Goal: Information Seeking & Learning: Learn about a topic

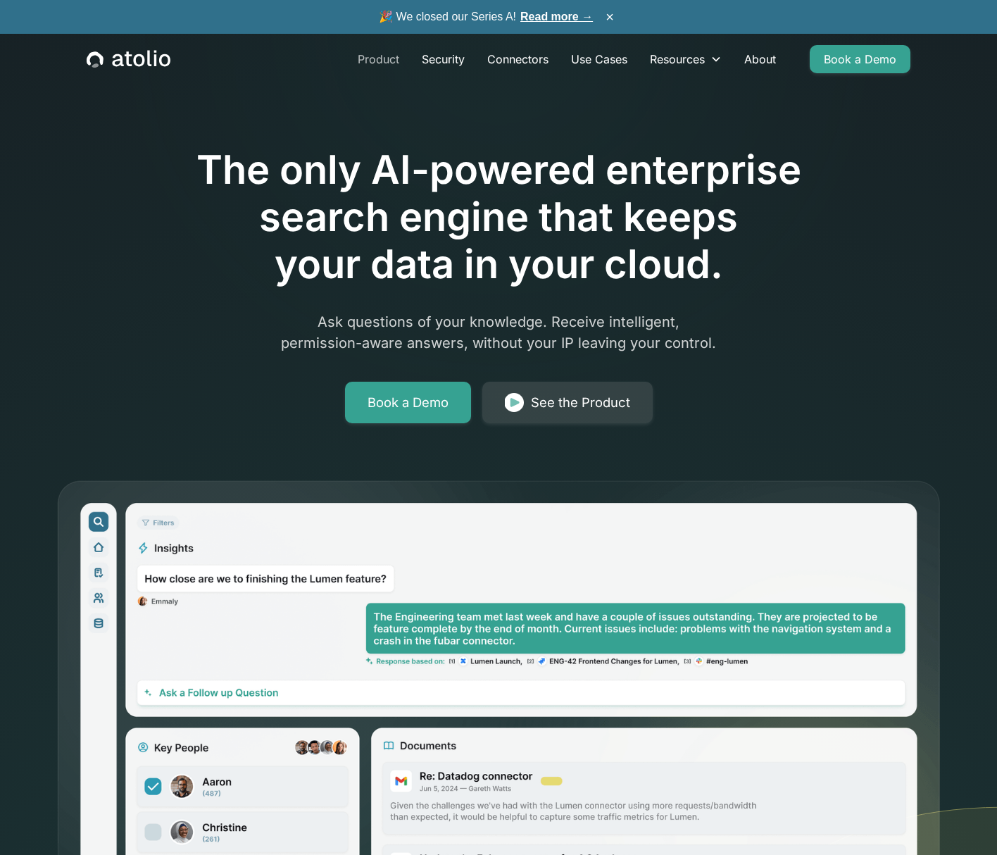
click at [374, 60] on link "Product" at bounding box center [378, 59] width 64 height 28
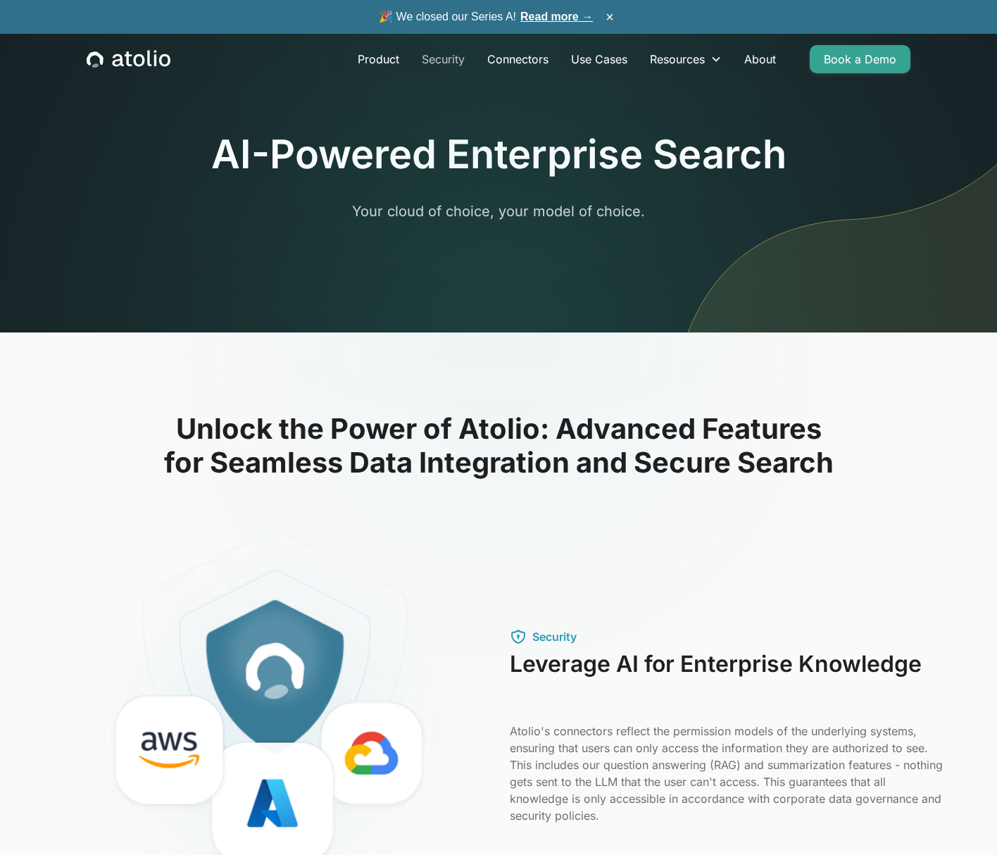
click at [436, 60] on link "Security" at bounding box center [442, 59] width 65 height 28
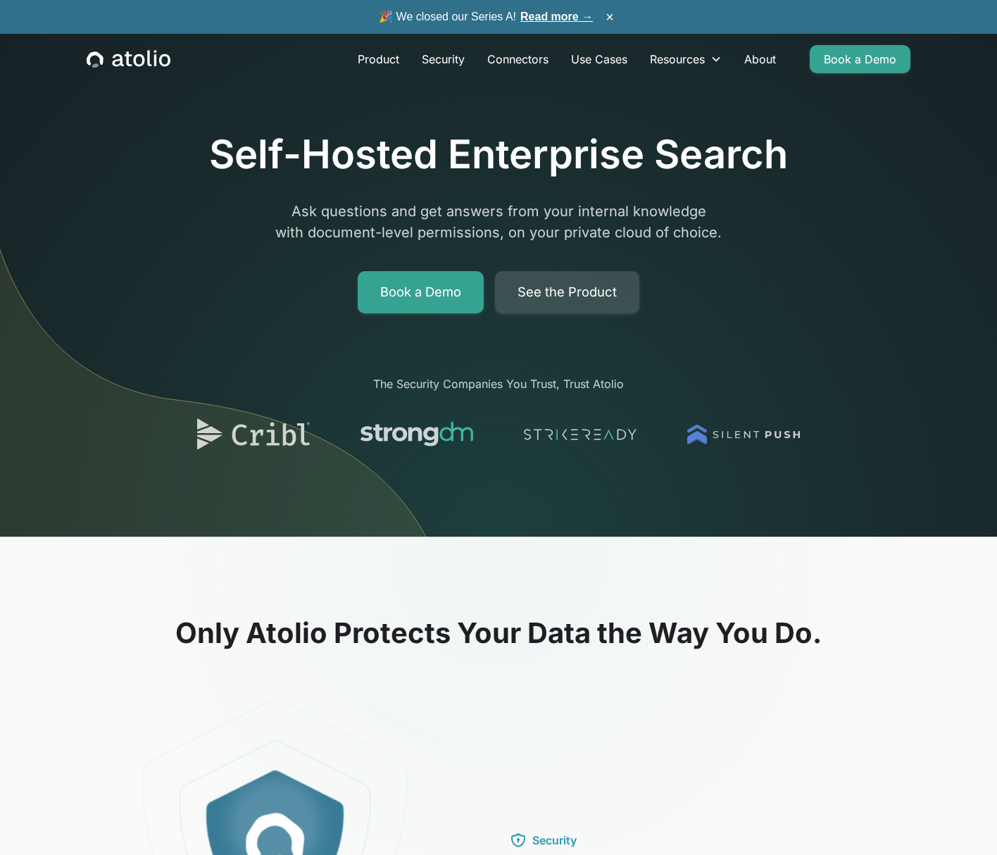
click at [565, 294] on link "See the Product" at bounding box center [567, 292] width 144 height 42
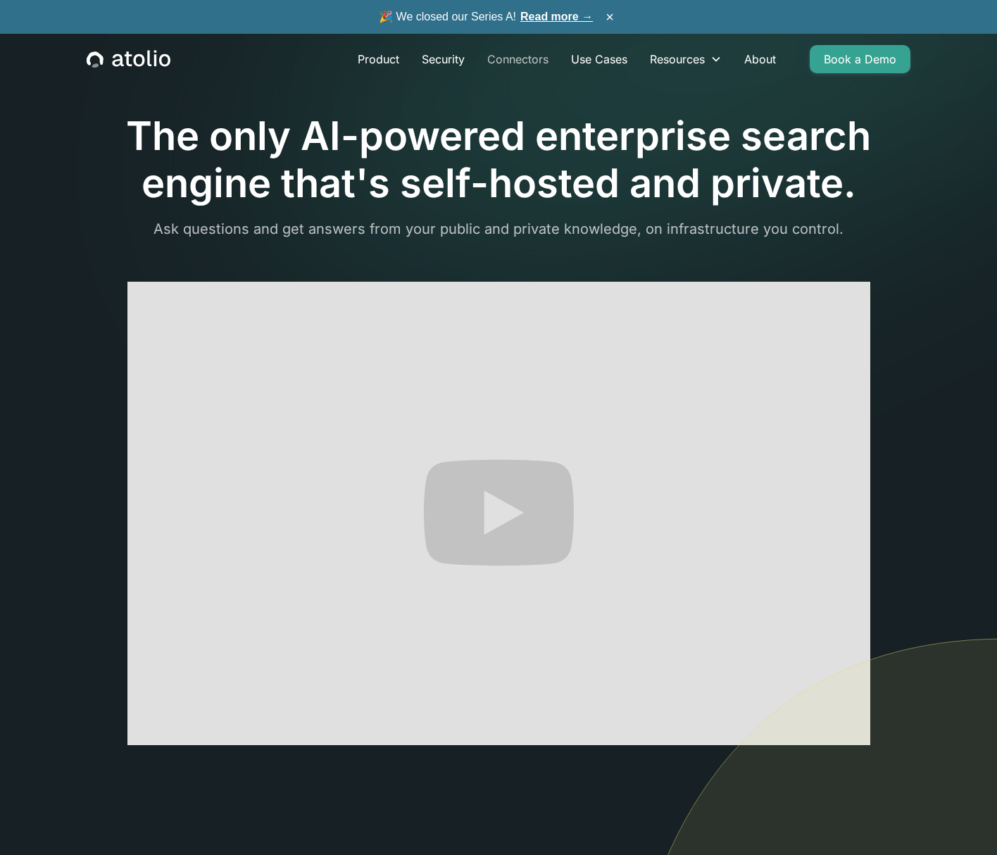
click at [527, 58] on link "Connectors" at bounding box center [518, 59] width 84 height 28
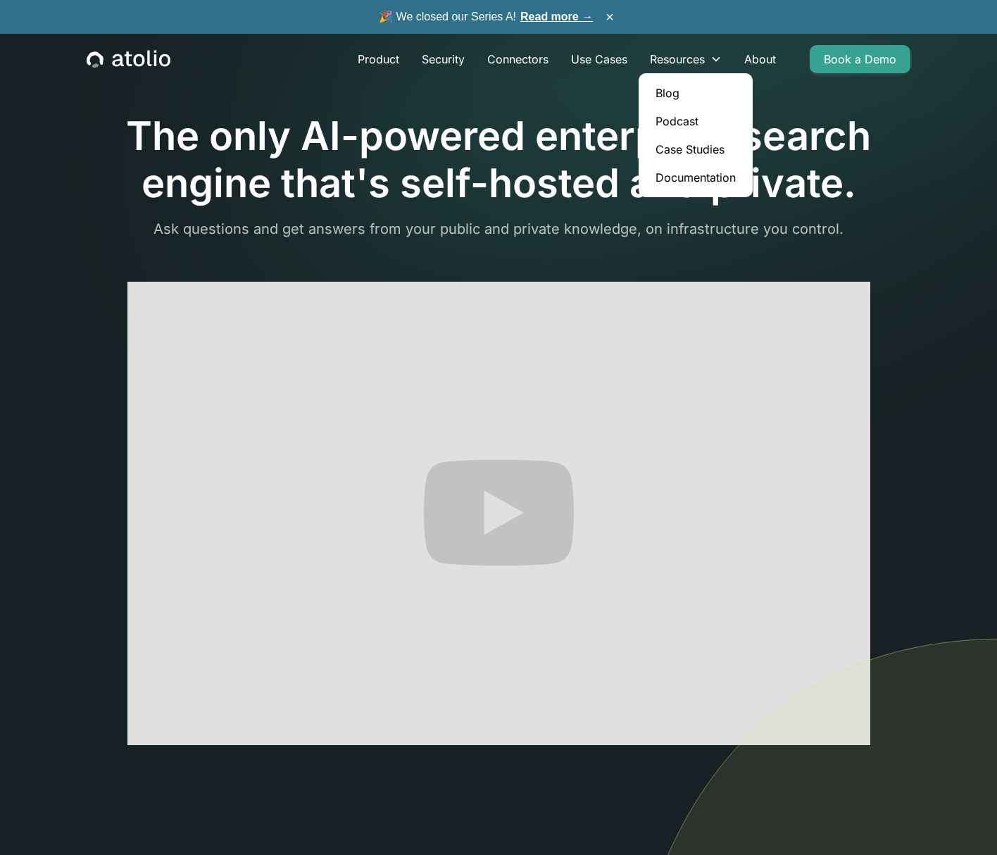
click at [671, 171] on link "Documentation" at bounding box center [695, 177] width 103 height 28
click at [676, 150] on link "Case Studies" at bounding box center [695, 149] width 103 height 28
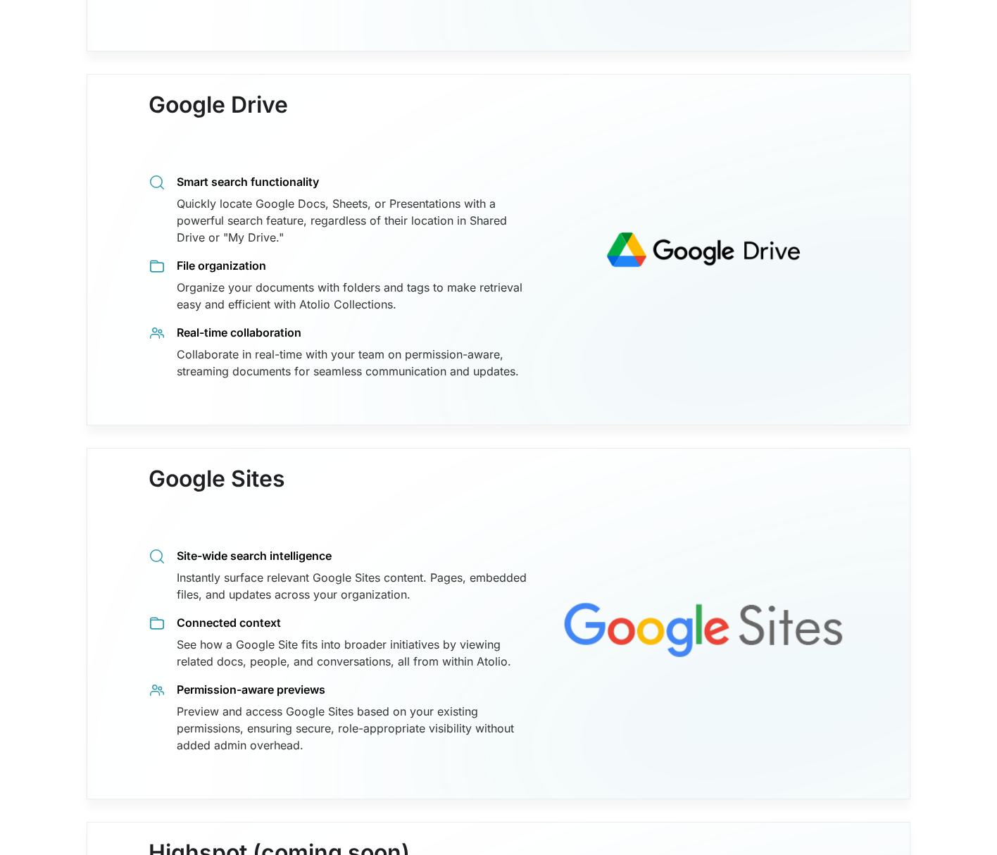
scroll to position [4767, 0]
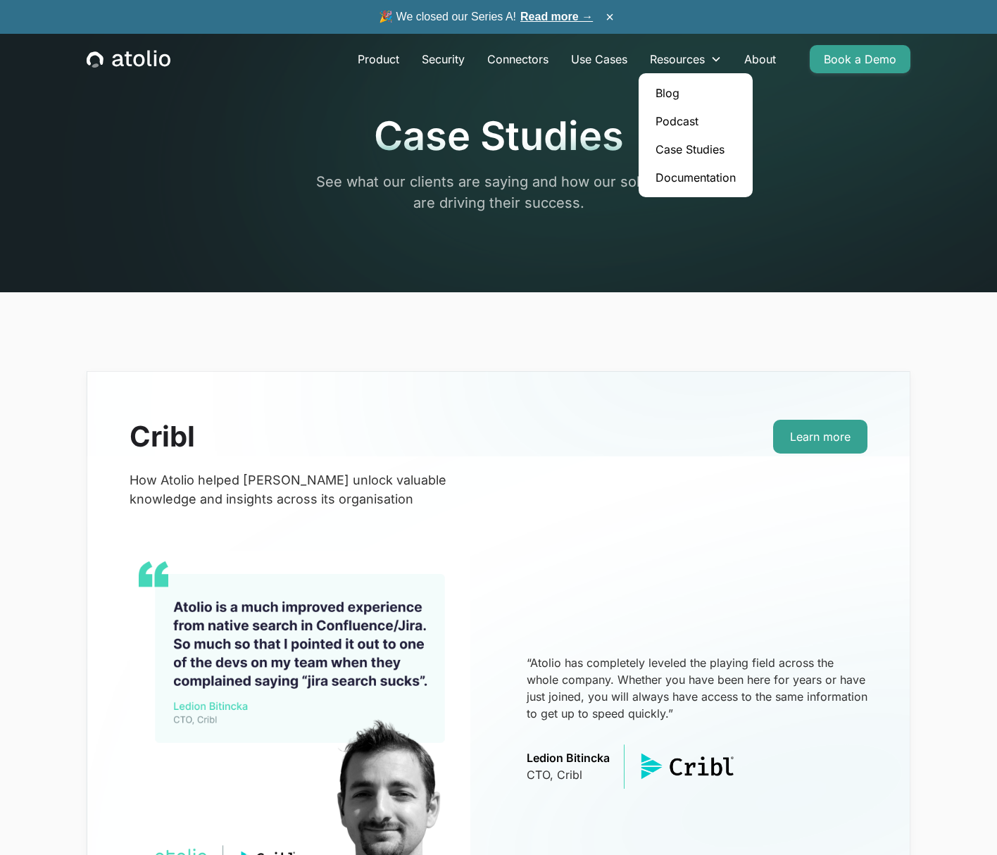
click at [674, 93] on link "Blog" at bounding box center [695, 93] width 103 height 28
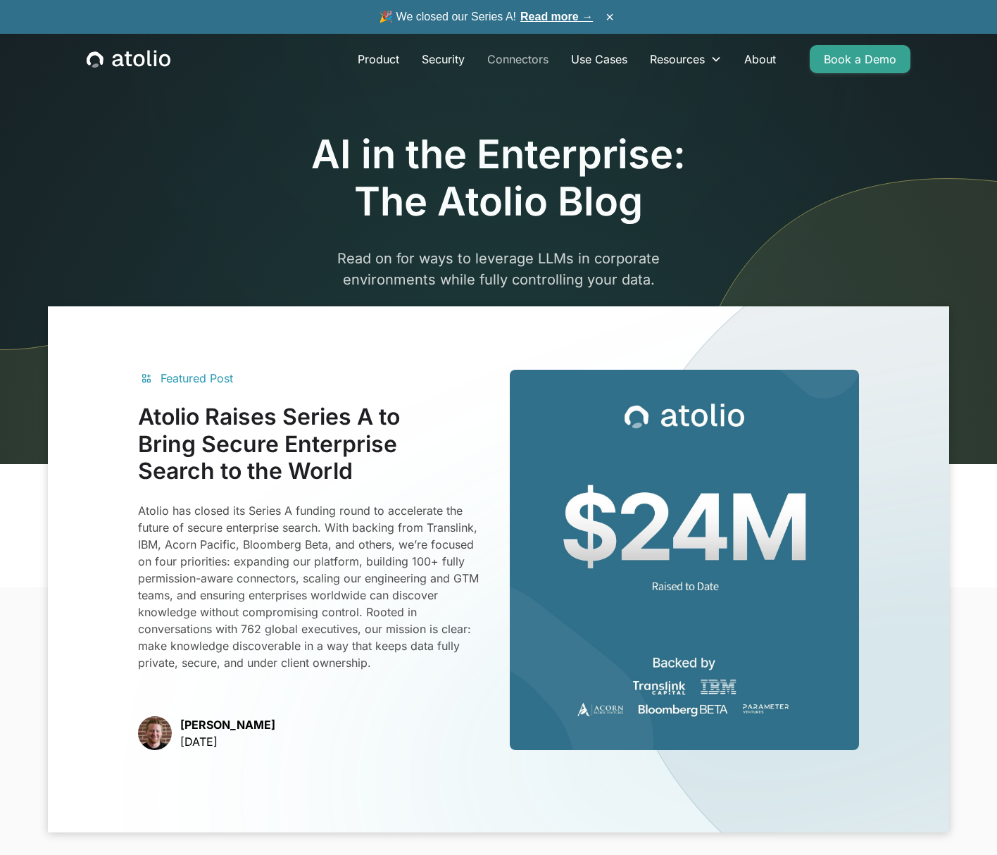
click at [508, 59] on link "Connectors" at bounding box center [518, 59] width 84 height 28
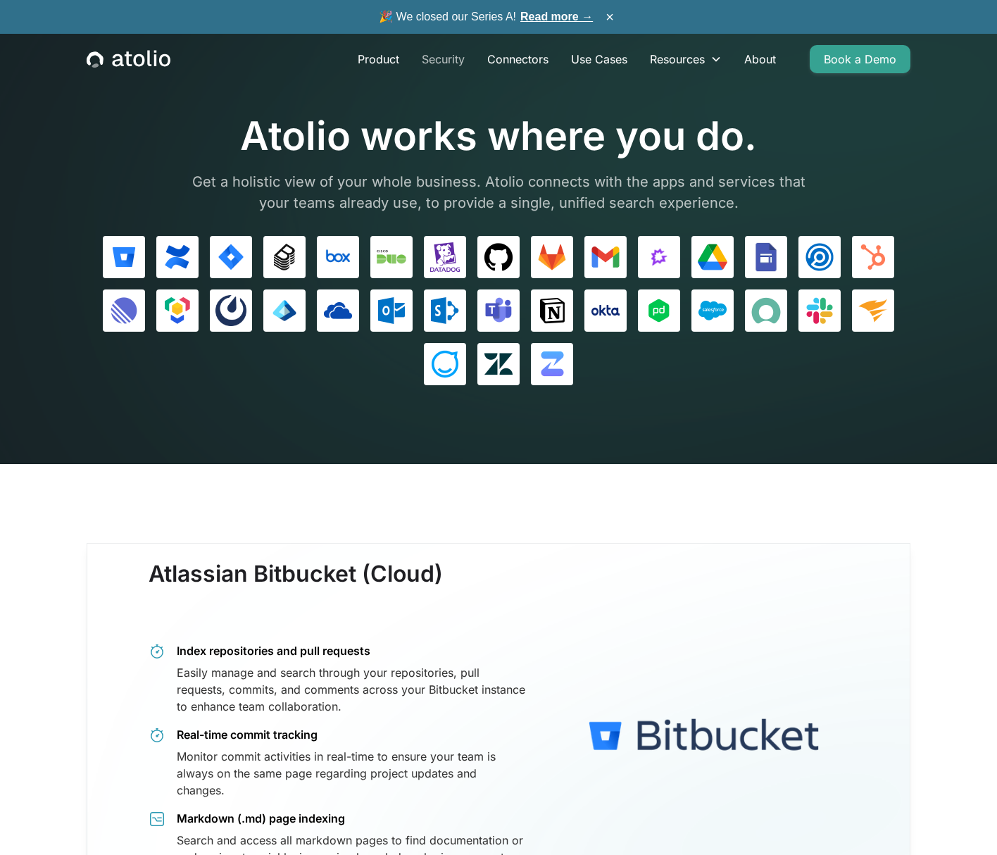
click at [447, 59] on link "Security" at bounding box center [442, 59] width 65 height 28
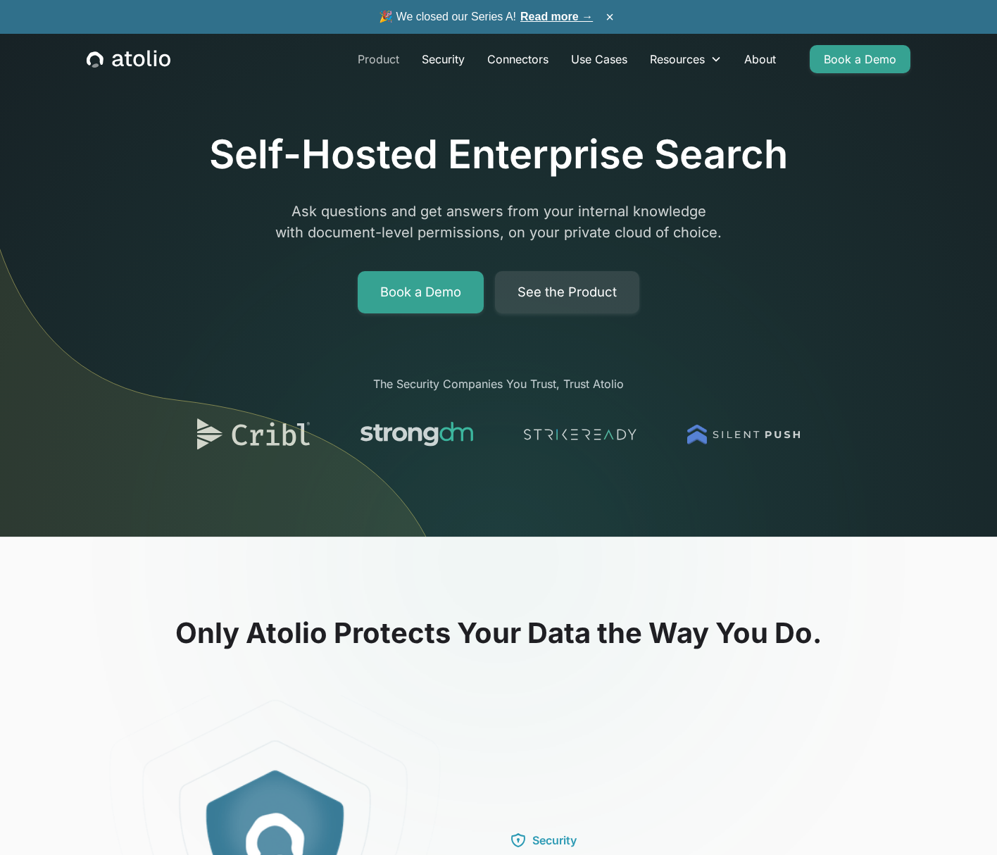
click at [368, 61] on link "Product" at bounding box center [378, 59] width 64 height 28
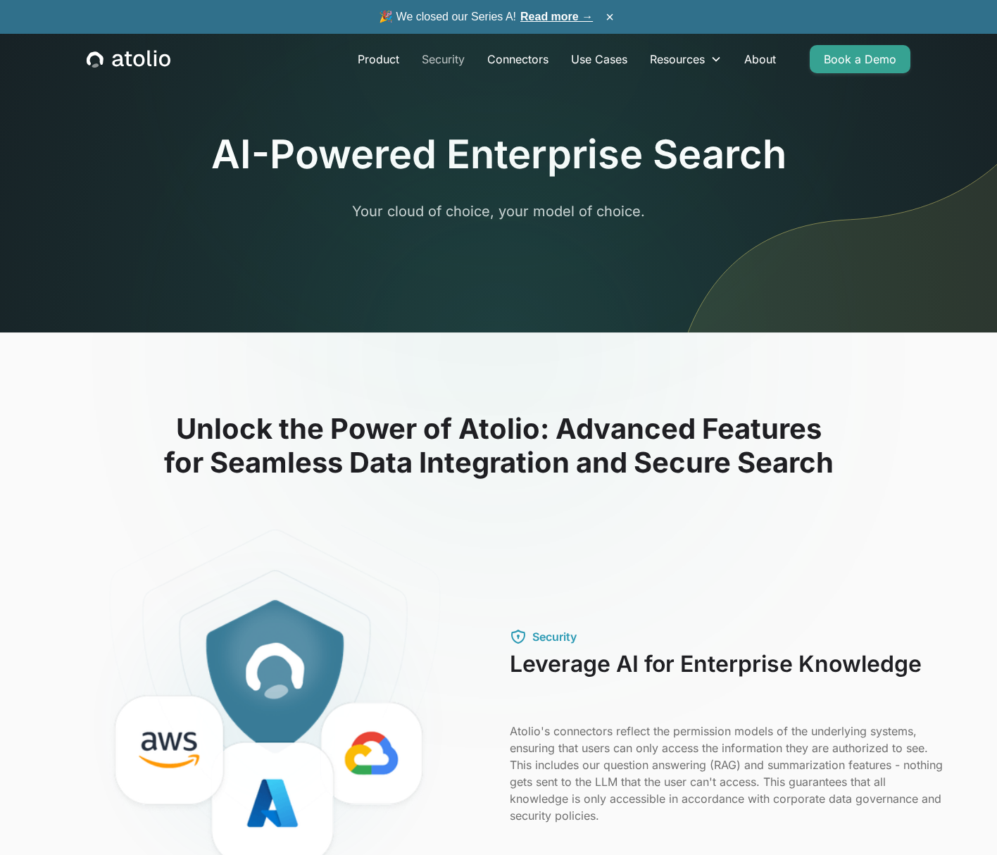
click at [439, 62] on link "Security" at bounding box center [442, 59] width 65 height 28
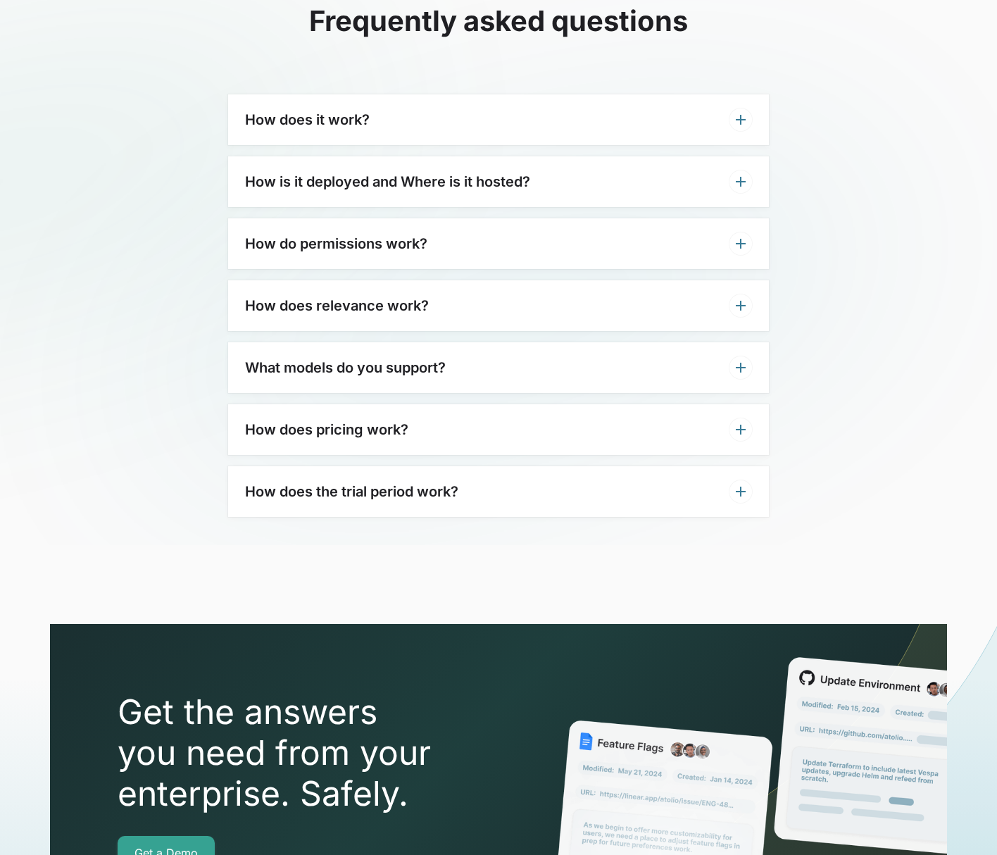
scroll to position [3348, 0]
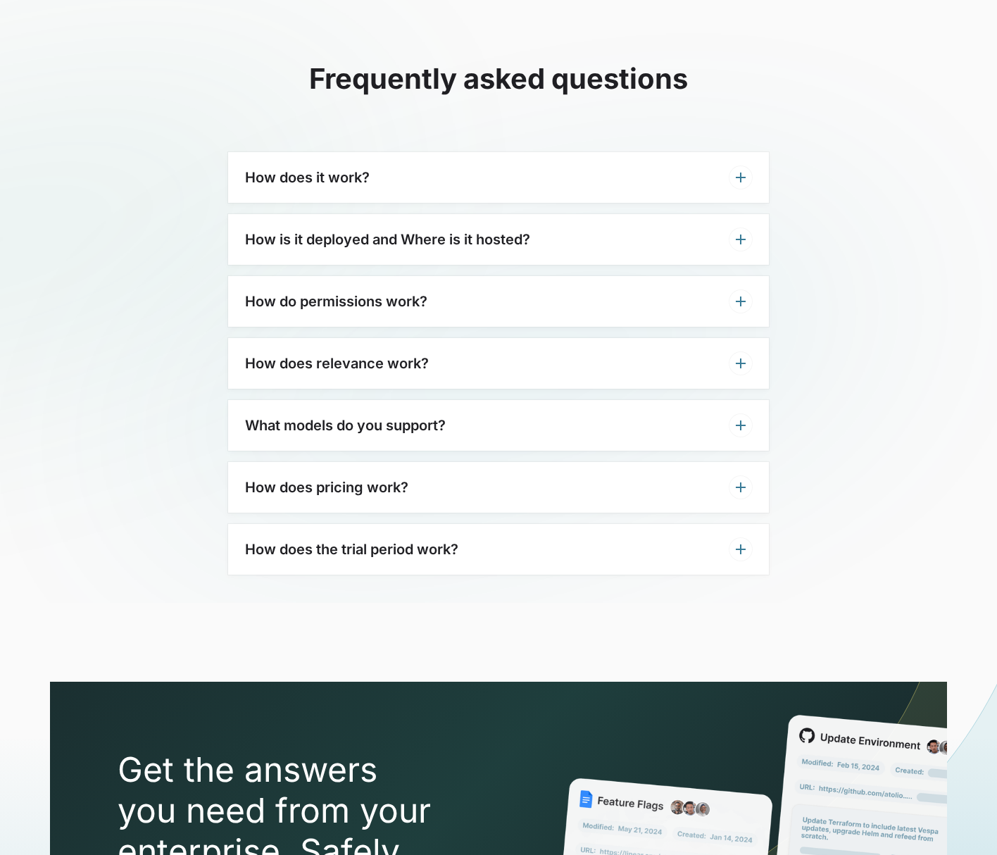
click at [708, 181] on div "How does it work?" at bounding box center [498, 177] width 541 height 51
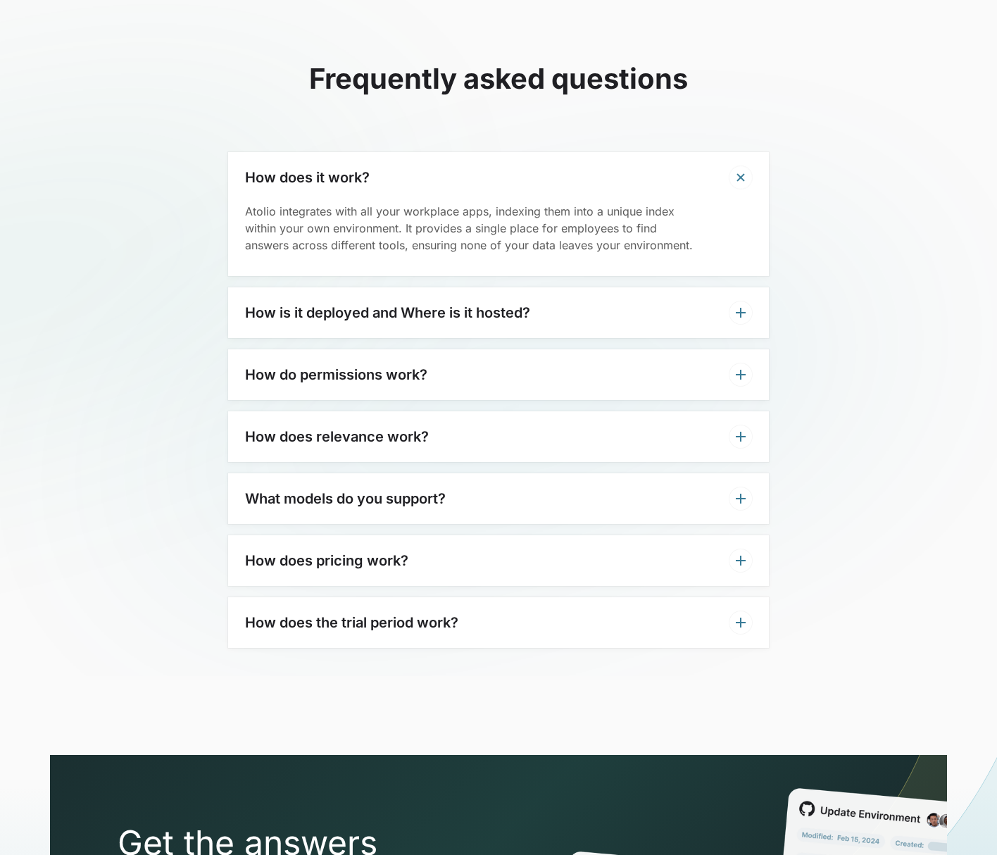
click at [584, 311] on div "How is it deployed and Where is it hosted?" at bounding box center [498, 312] width 541 height 51
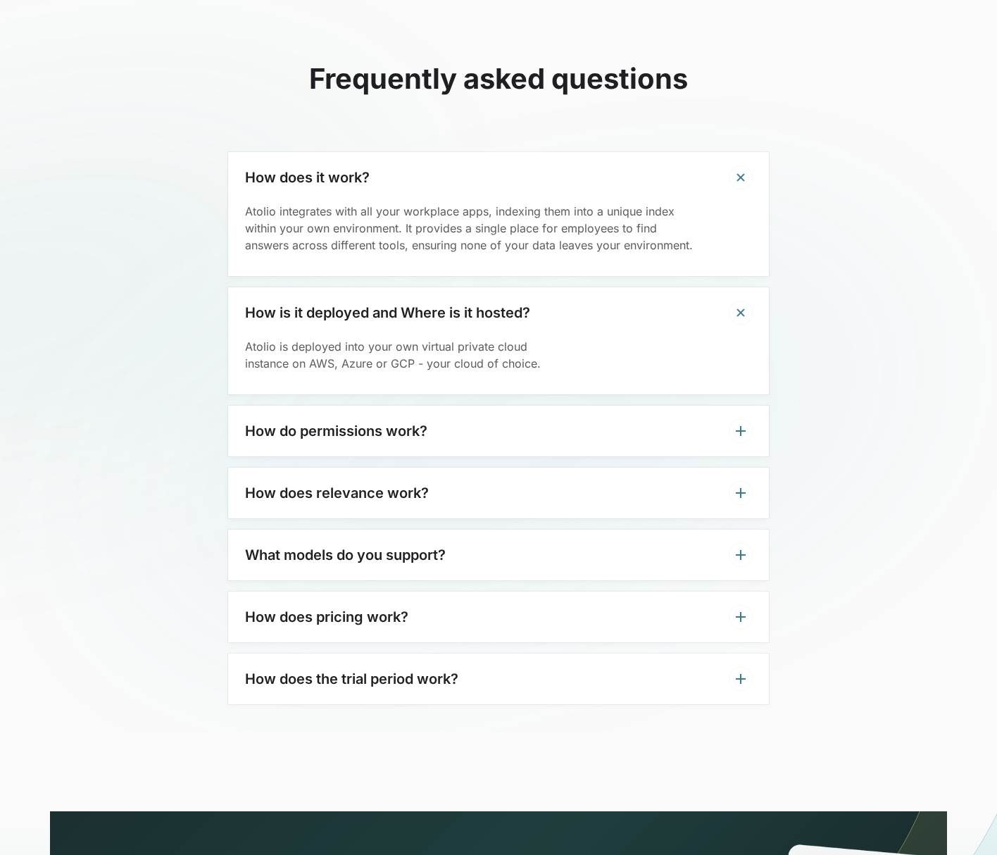
click at [529, 413] on div "How do permissions work?" at bounding box center [498, 431] width 541 height 51
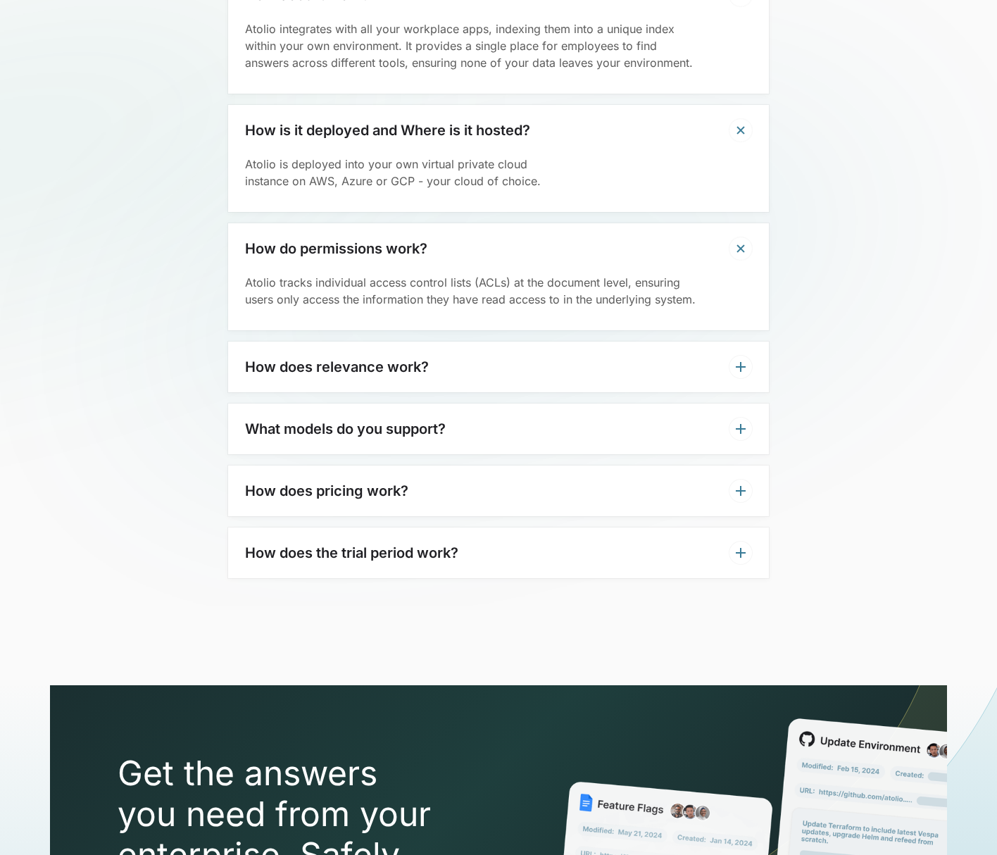
scroll to position [3602, 0]
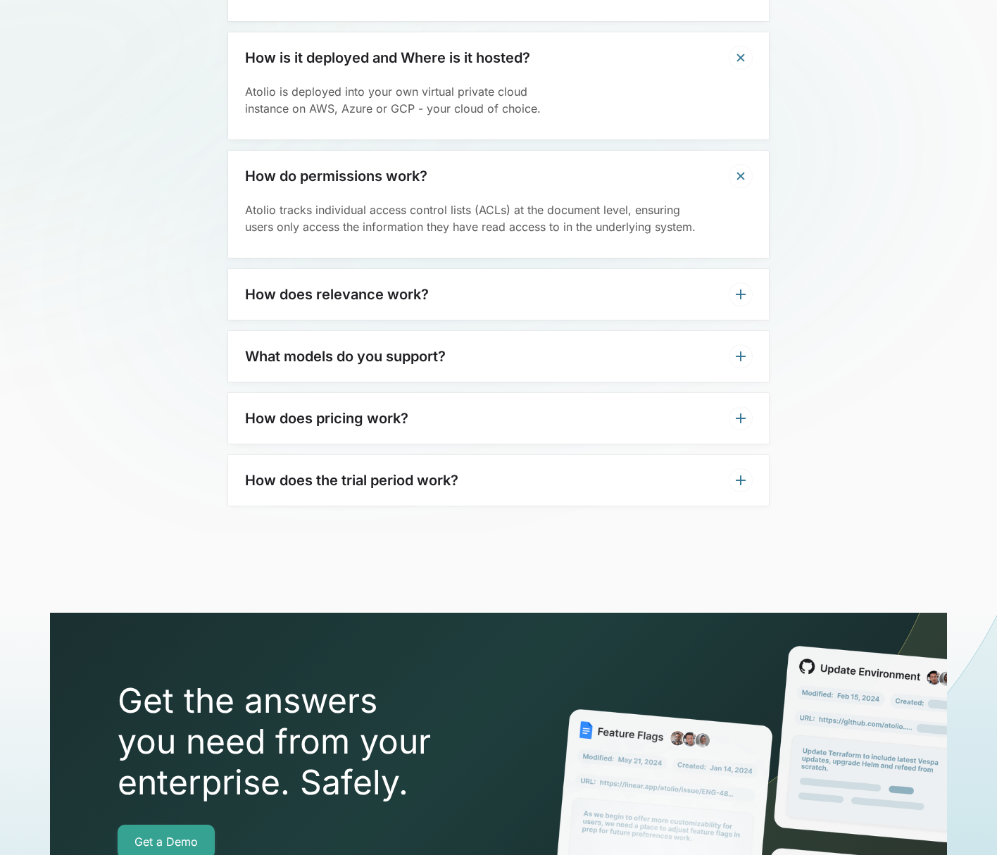
click at [467, 294] on div "How does relevance work?" at bounding box center [498, 294] width 541 height 51
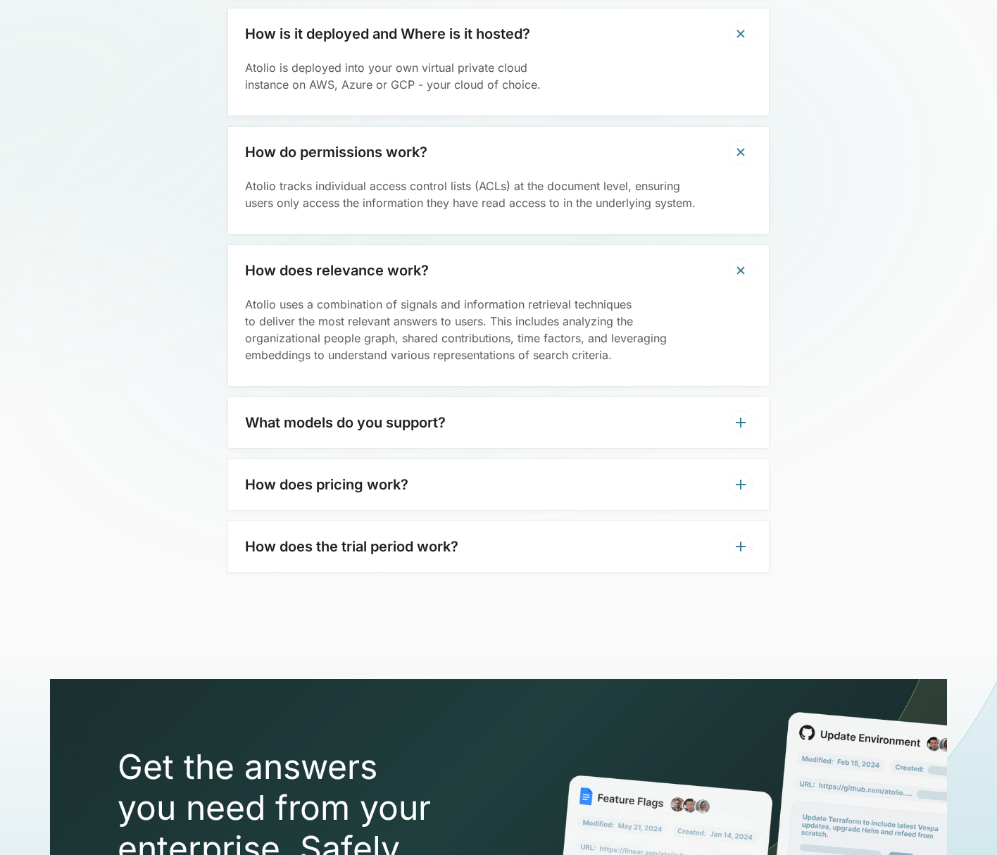
scroll to position [3729, 0]
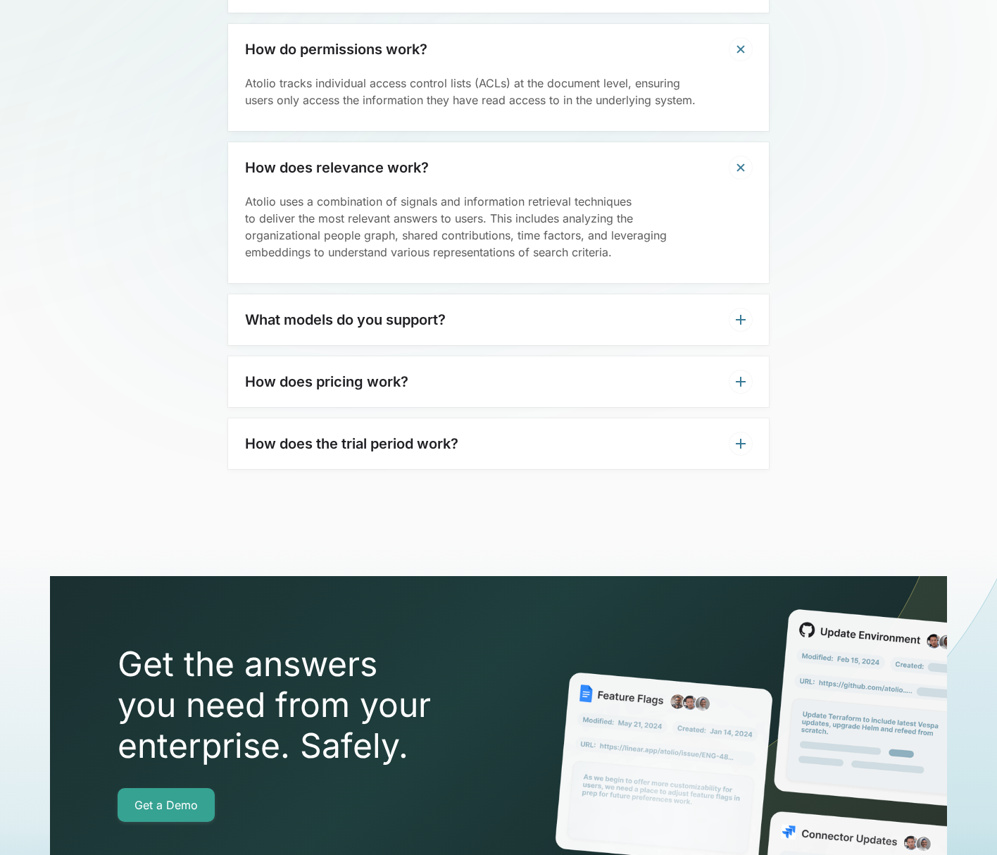
click at [457, 330] on div "What models do you support?" at bounding box center [498, 319] width 541 height 51
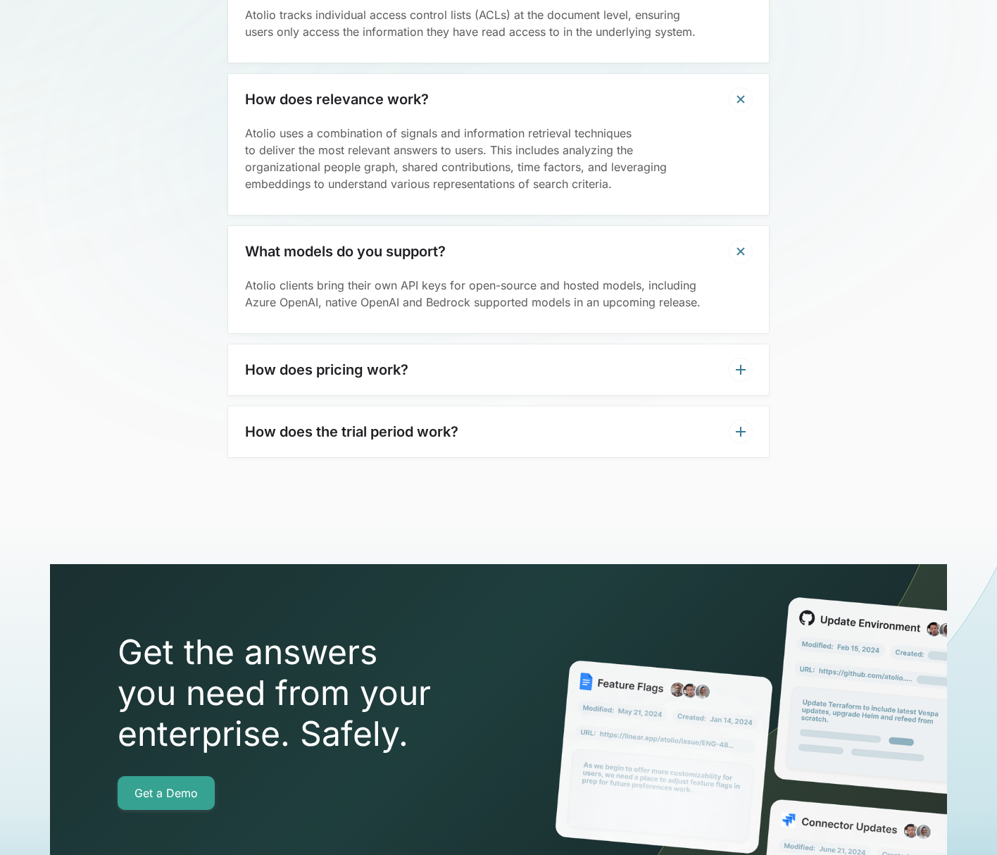
scroll to position [3829, 0]
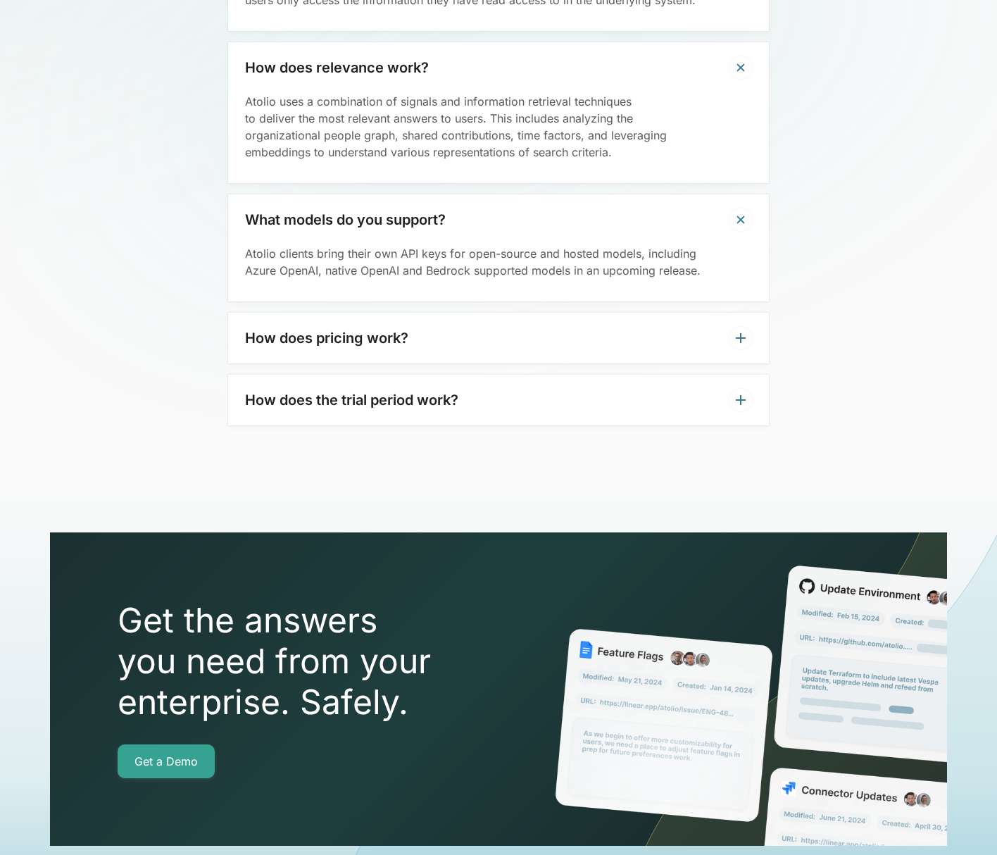
click at [449, 337] on div "How does pricing work?" at bounding box center [498, 338] width 541 height 51
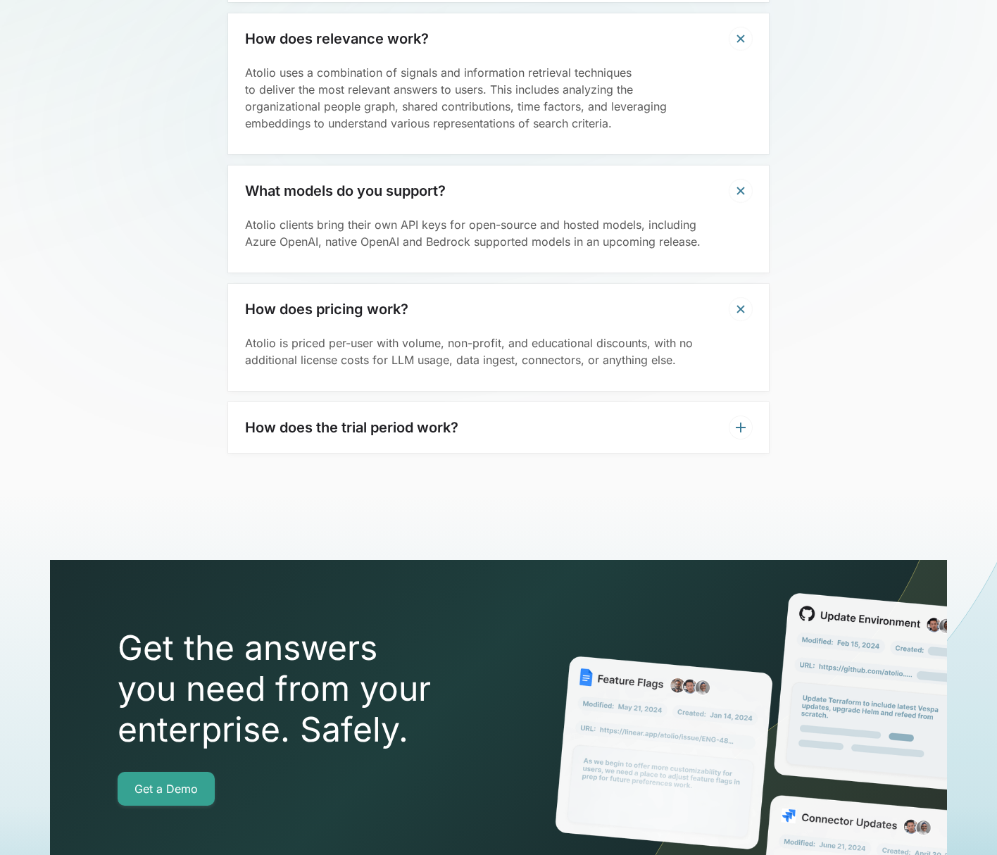
scroll to position [3861, 0]
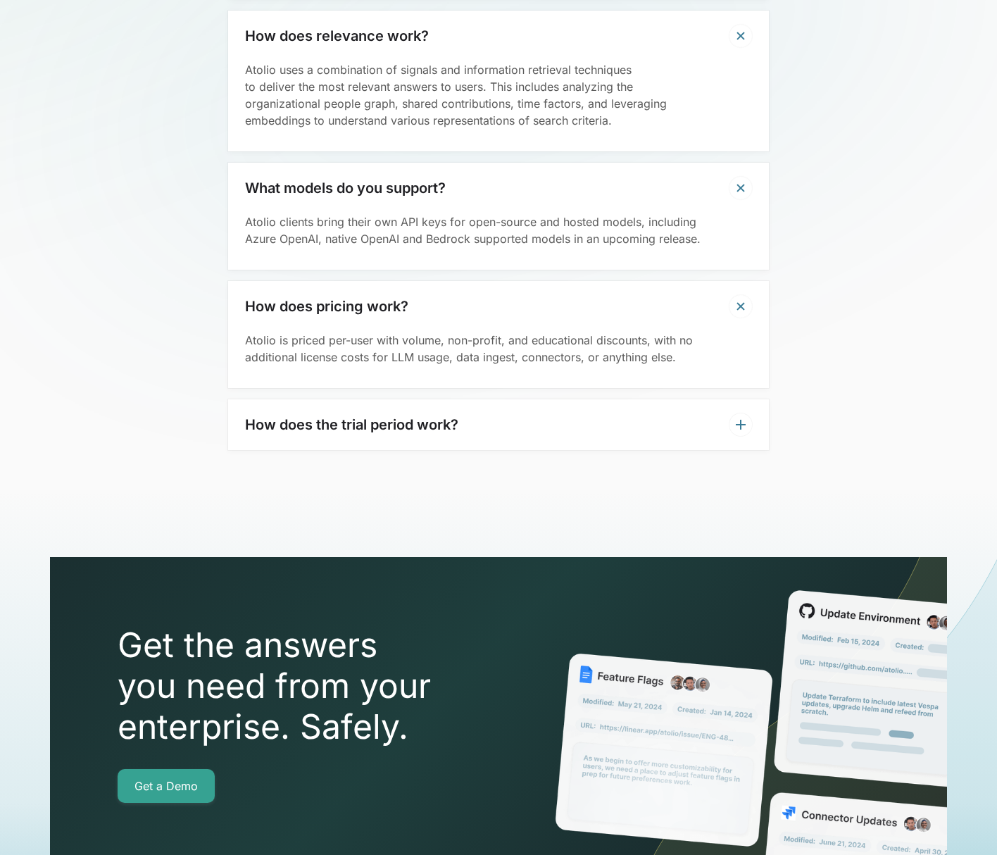
click at [375, 428] on h3 "How does the trial period work?" at bounding box center [351, 424] width 213 height 17
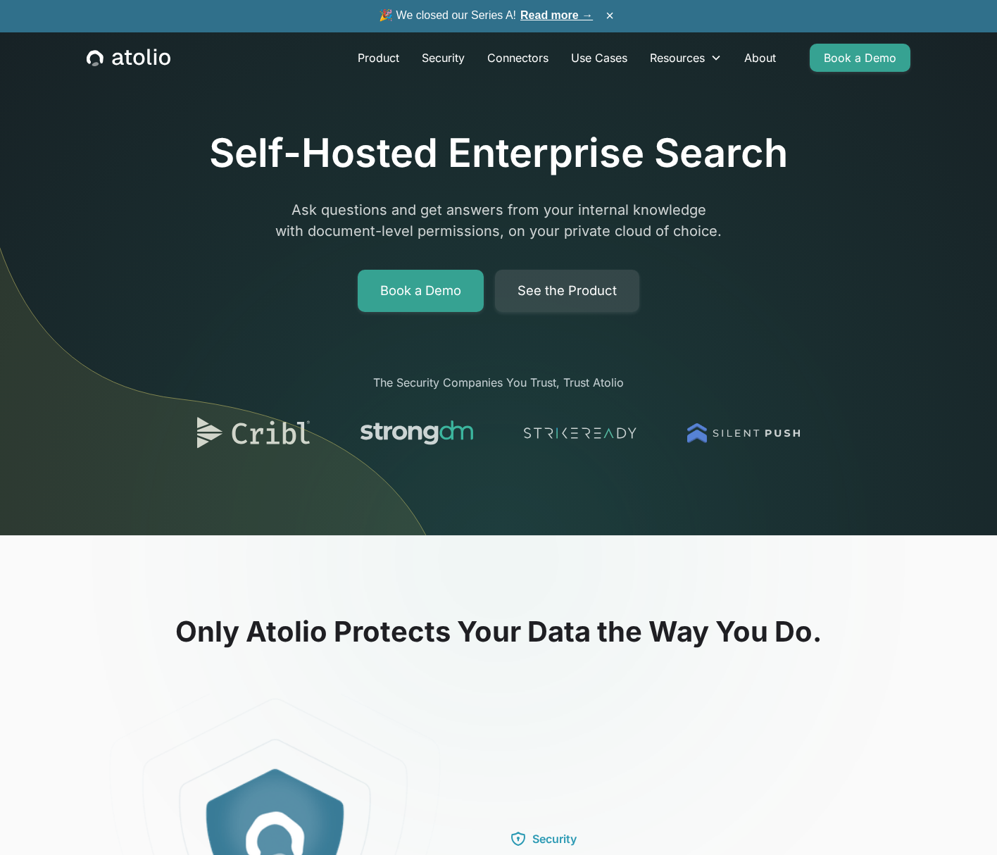
scroll to position [0, 0]
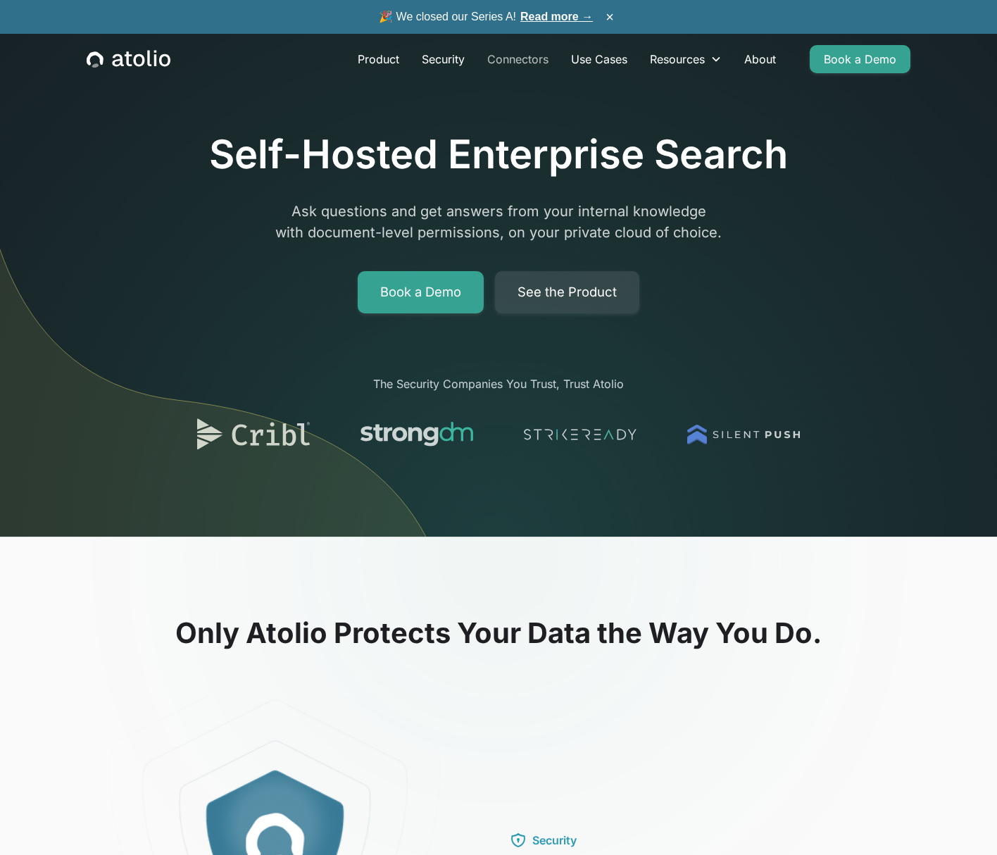
click at [512, 58] on link "Connectors" at bounding box center [518, 59] width 84 height 28
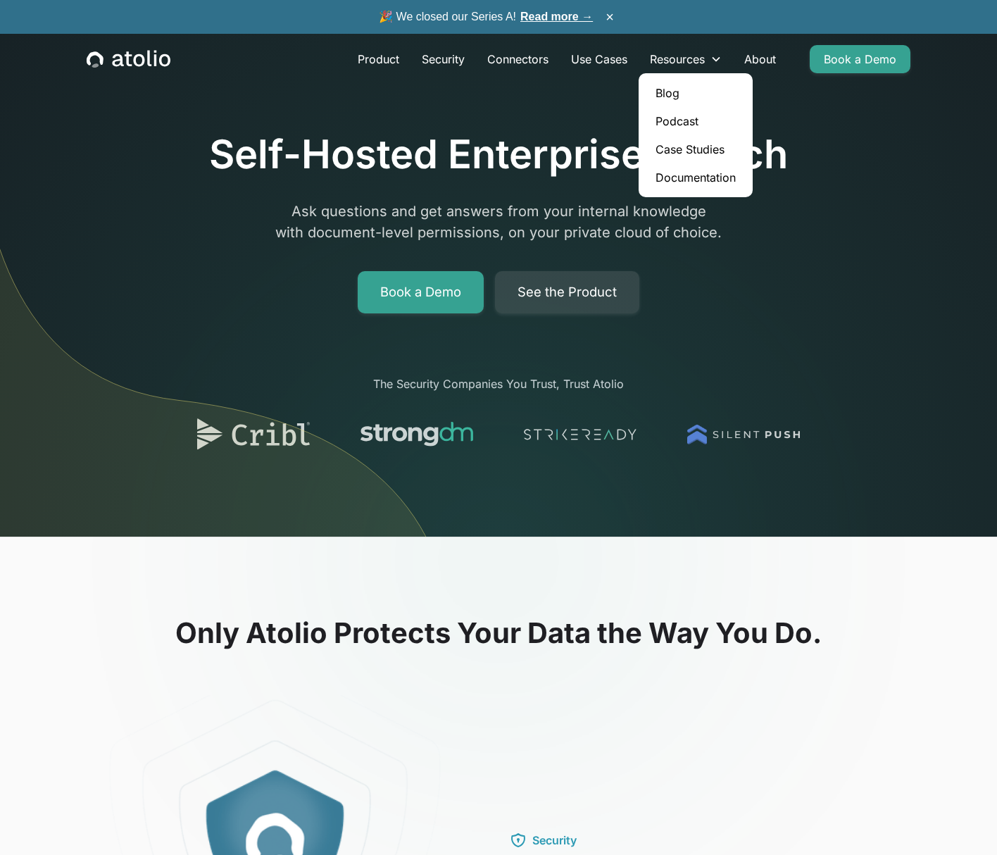
click at [667, 88] on link "Blog" at bounding box center [695, 93] width 103 height 28
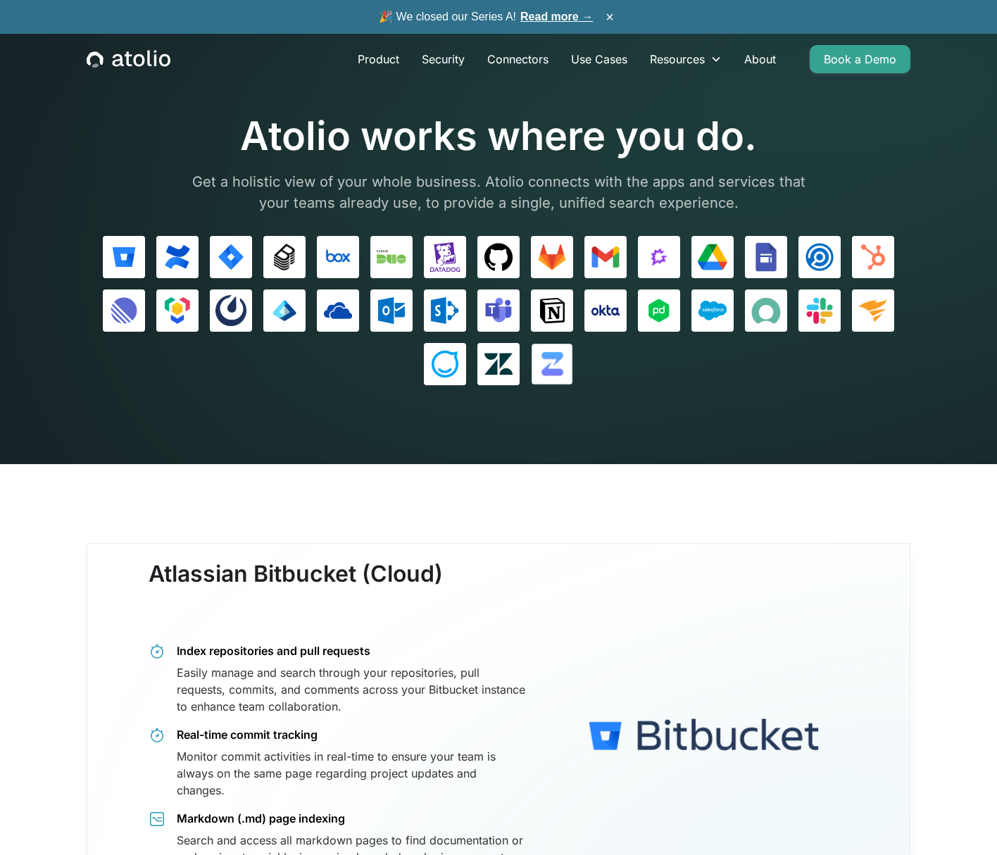
click at [541, 369] on img at bounding box center [552, 364] width 30 height 30
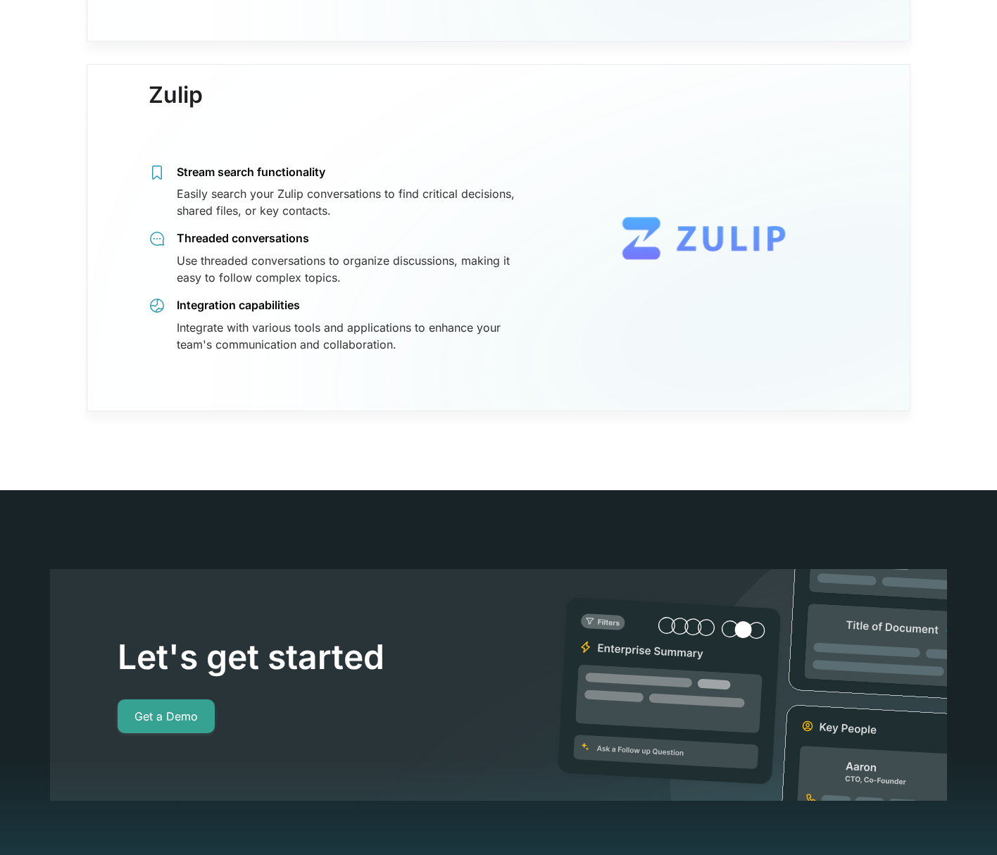
scroll to position [12555, 0]
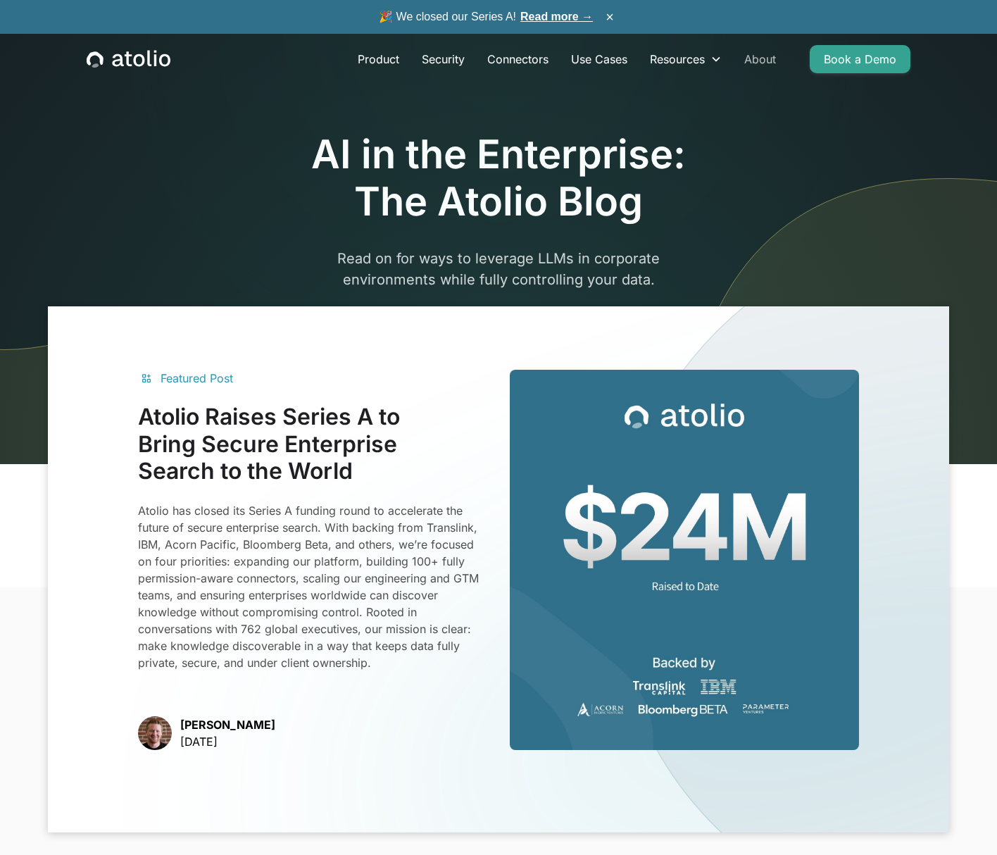
click at [765, 58] on link "About" at bounding box center [760, 59] width 54 height 28
